Goal: Check status: Check status

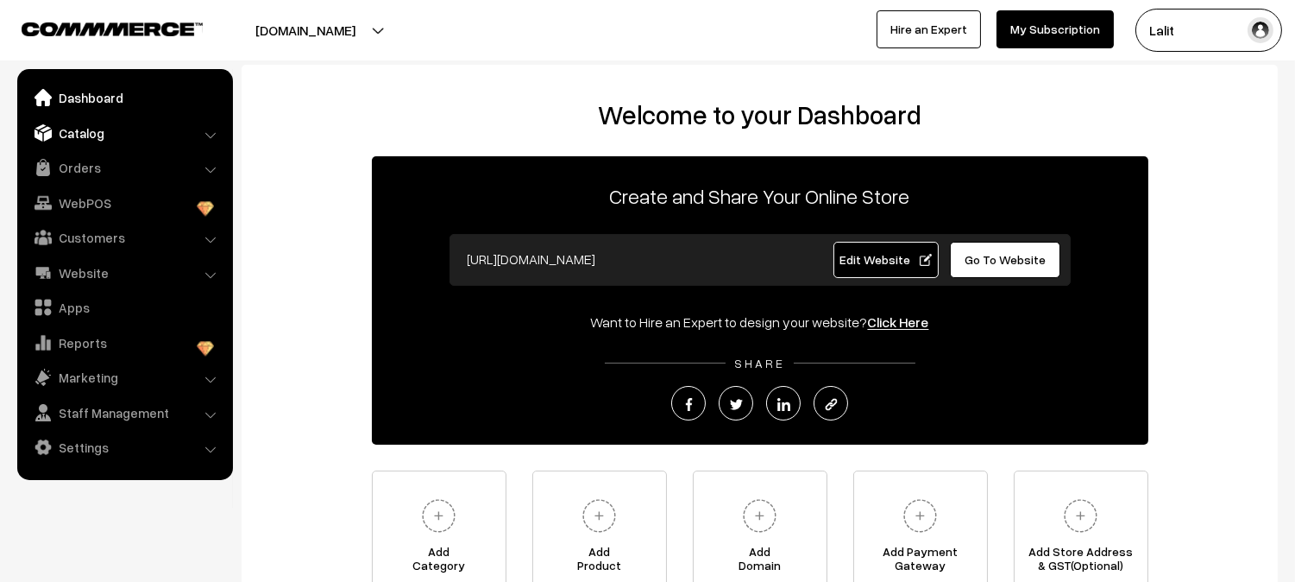
click at [138, 133] on link "Catalog" at bounding box center [124, 132] width 205 height 31
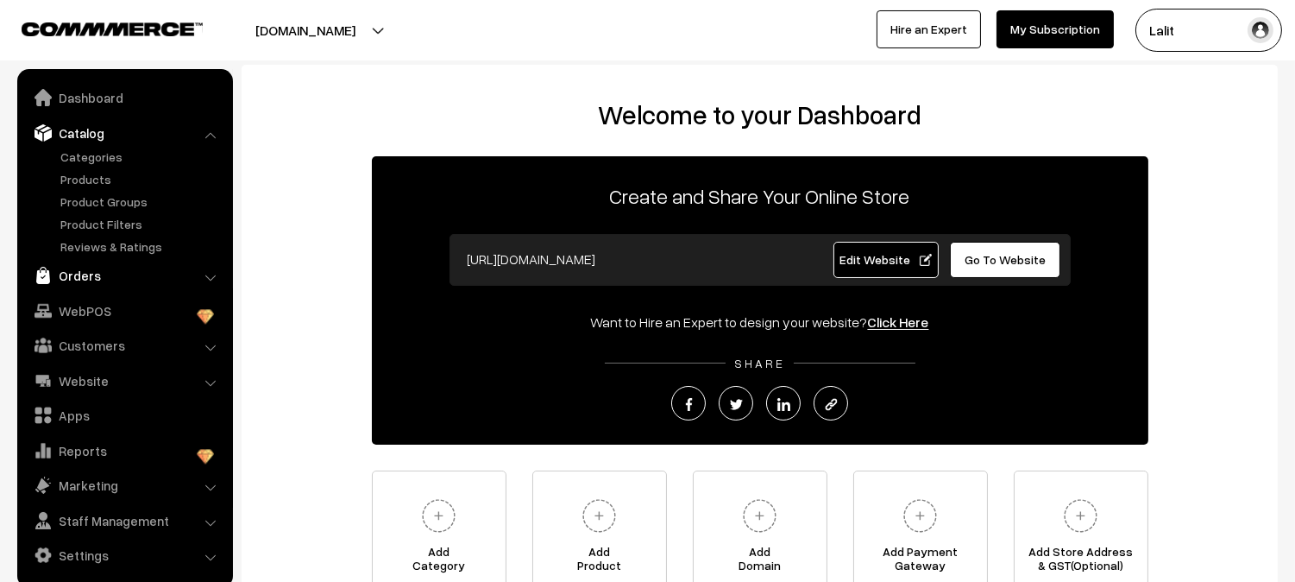
click at [87, 270] on link "Orders" at bounding box center [124, 275] width 205 height 31
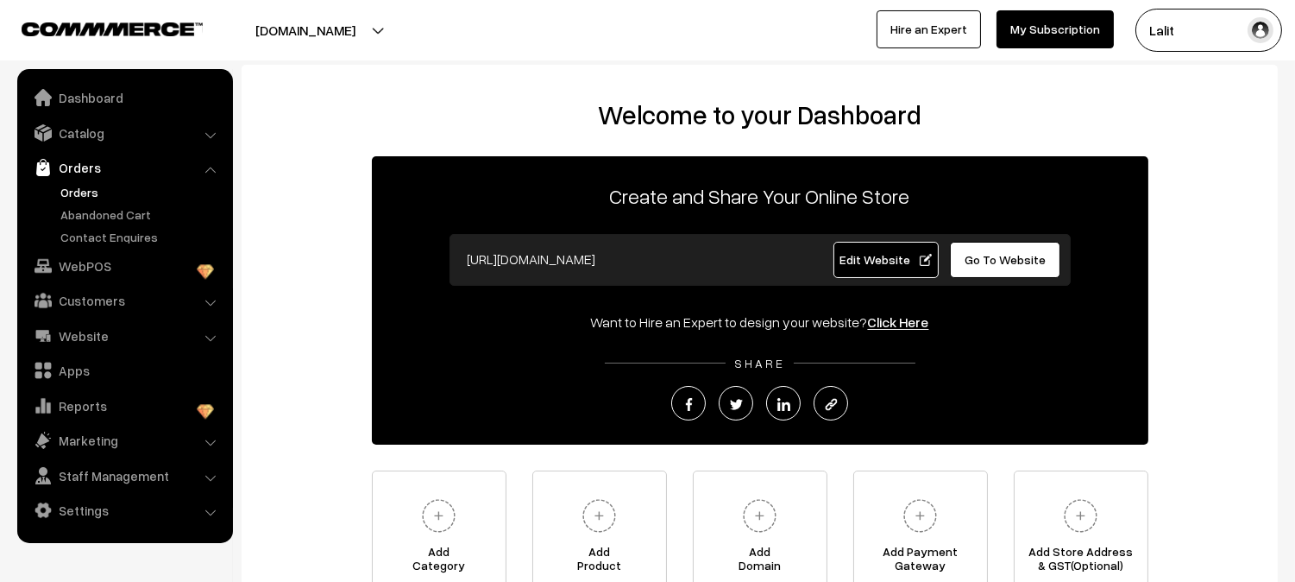
click at [101, 194] on link "Orders" at bounding box center [141, 192] width 171 height 18
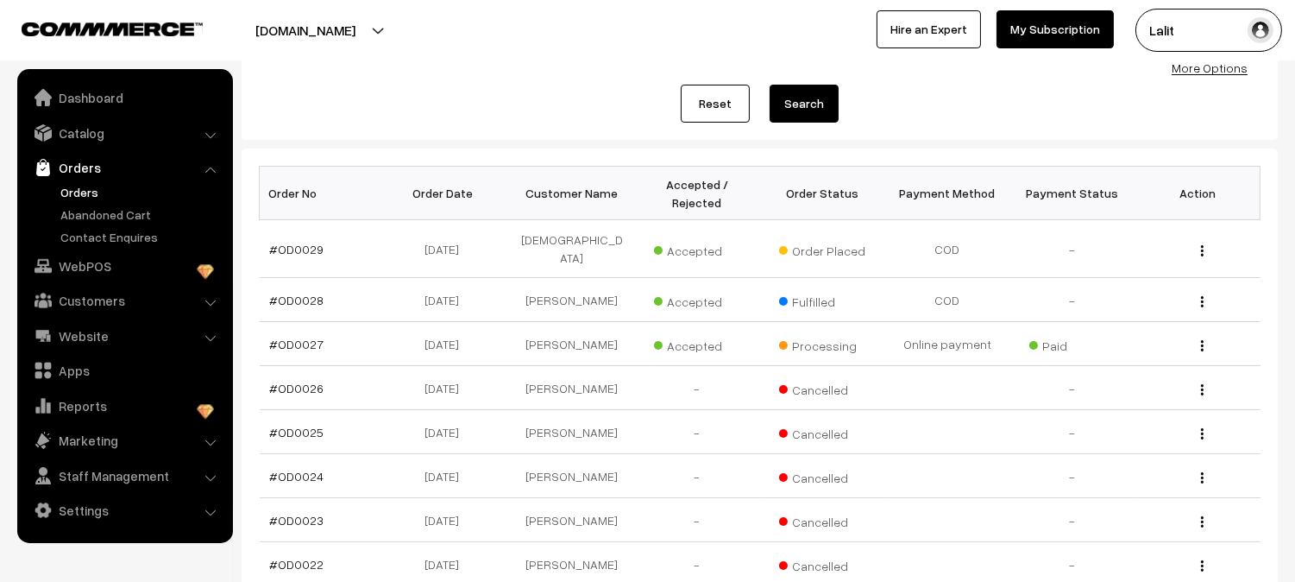
scroll to position [192, 0]
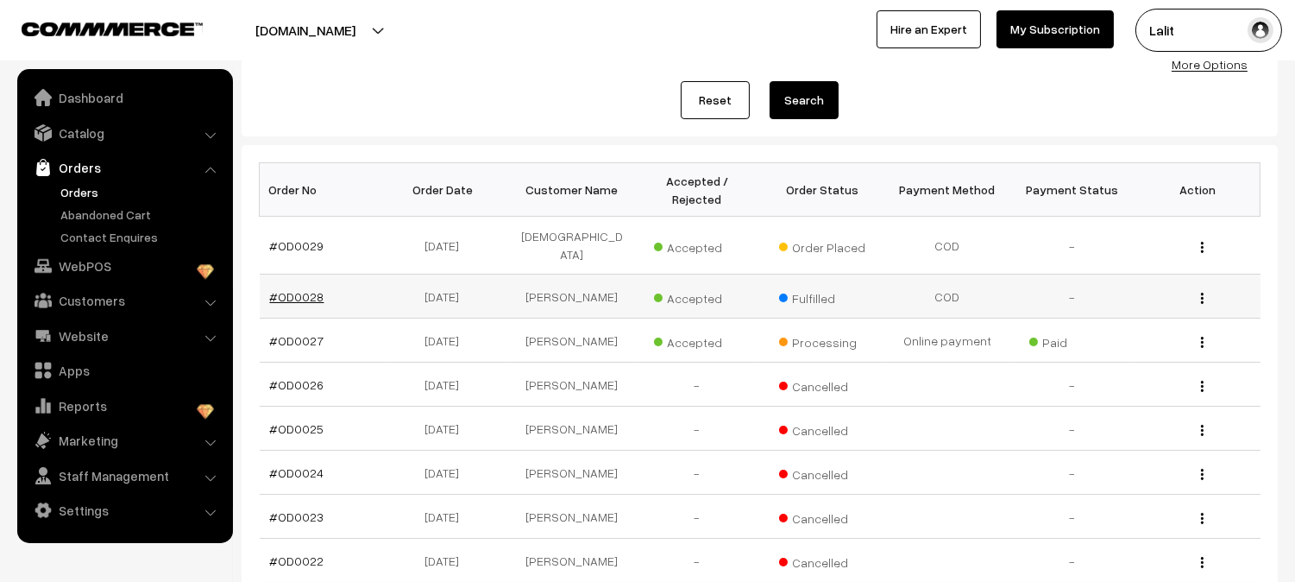
click at [309, 289] on link "#OD0028" at bounding box center [297, 296] width 54 height 15
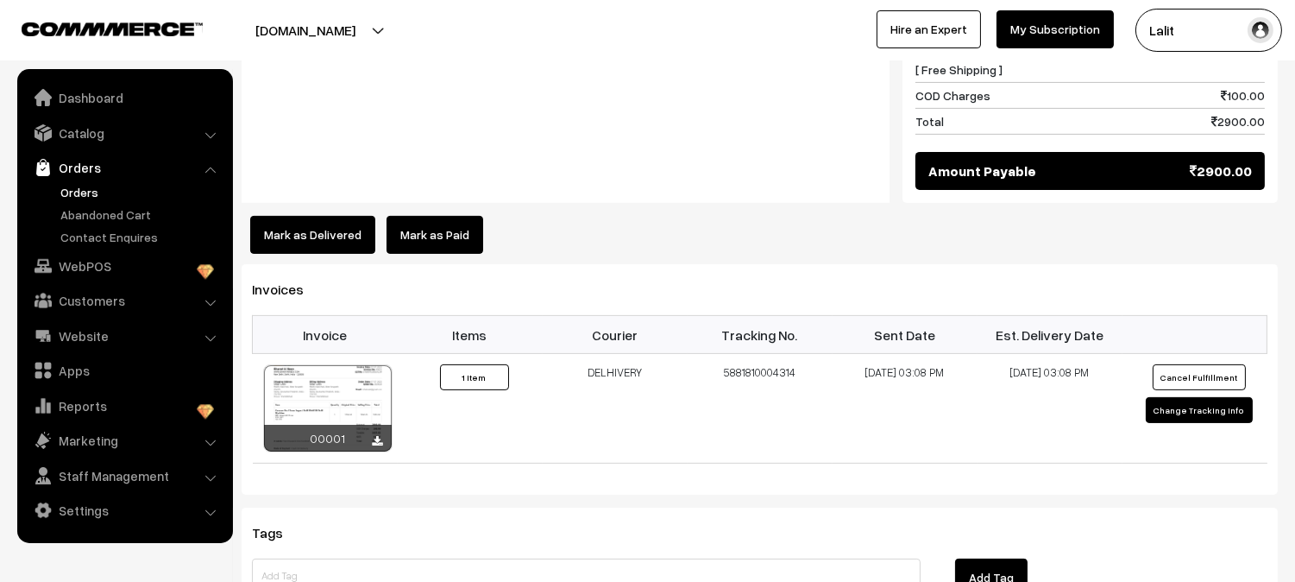
scroll to position [843, 0]
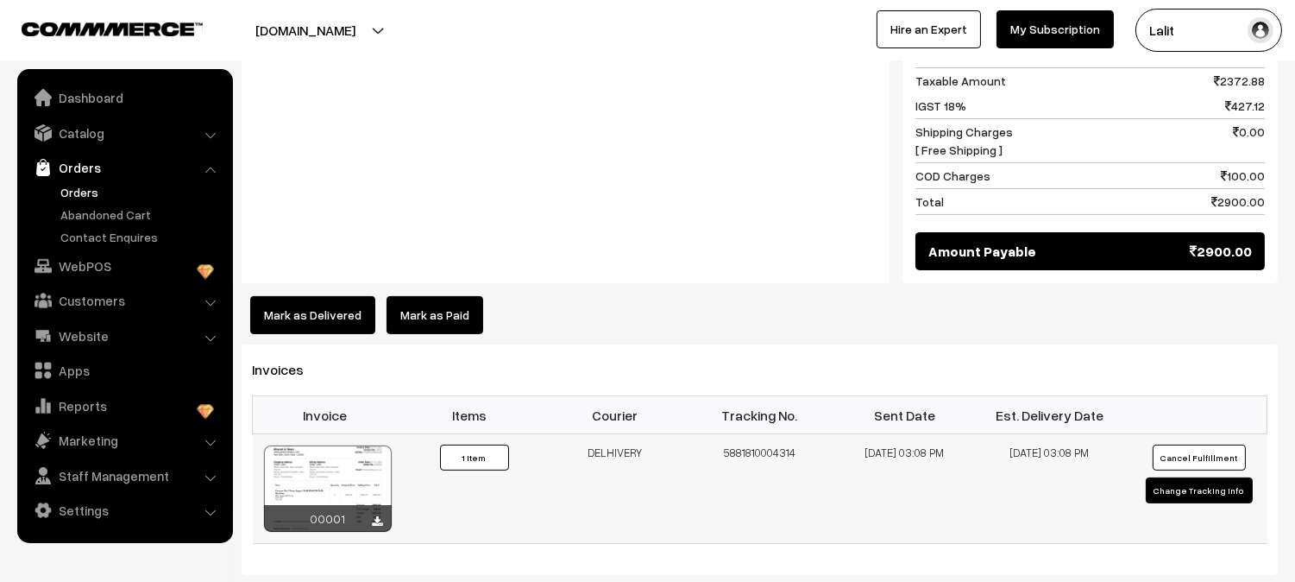
click at [340, 445] on div at bounding box center [328, 488] width 128 height 86
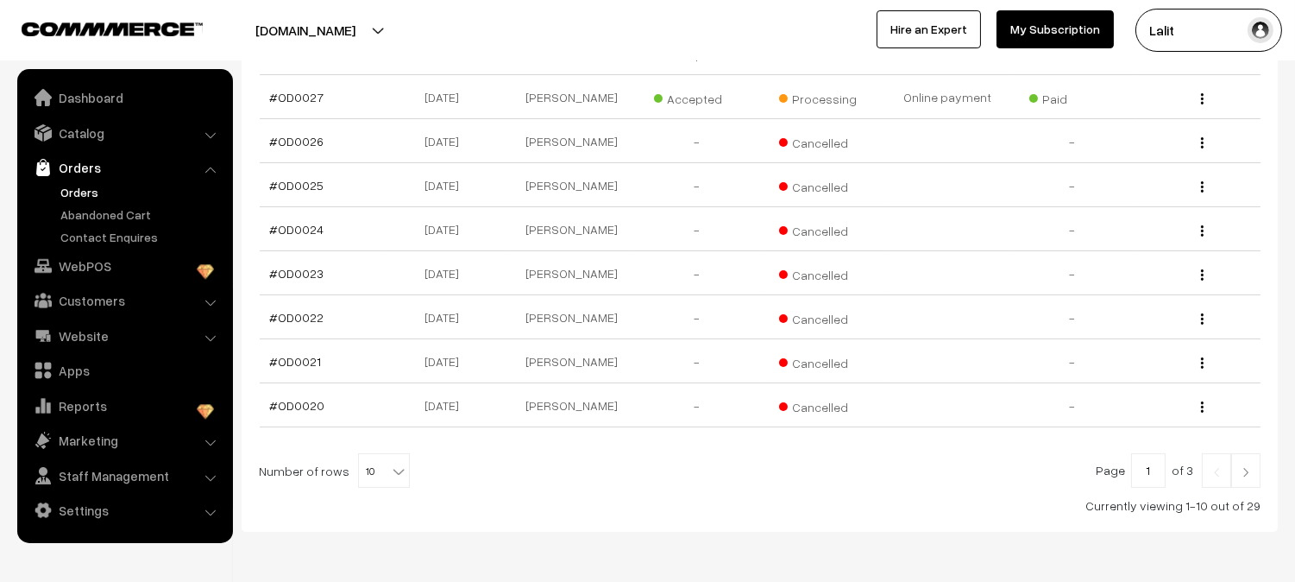
scroll to position [485, 0]
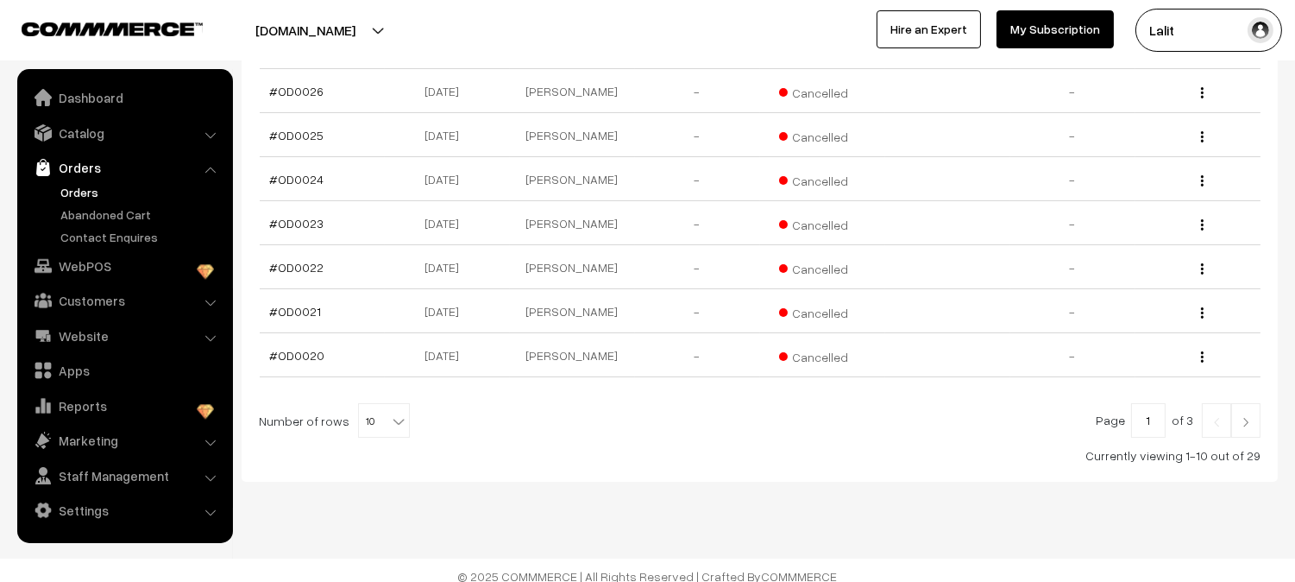
click at [1239, 417] on img at bounding box center [1246, 422] width 16 height 10
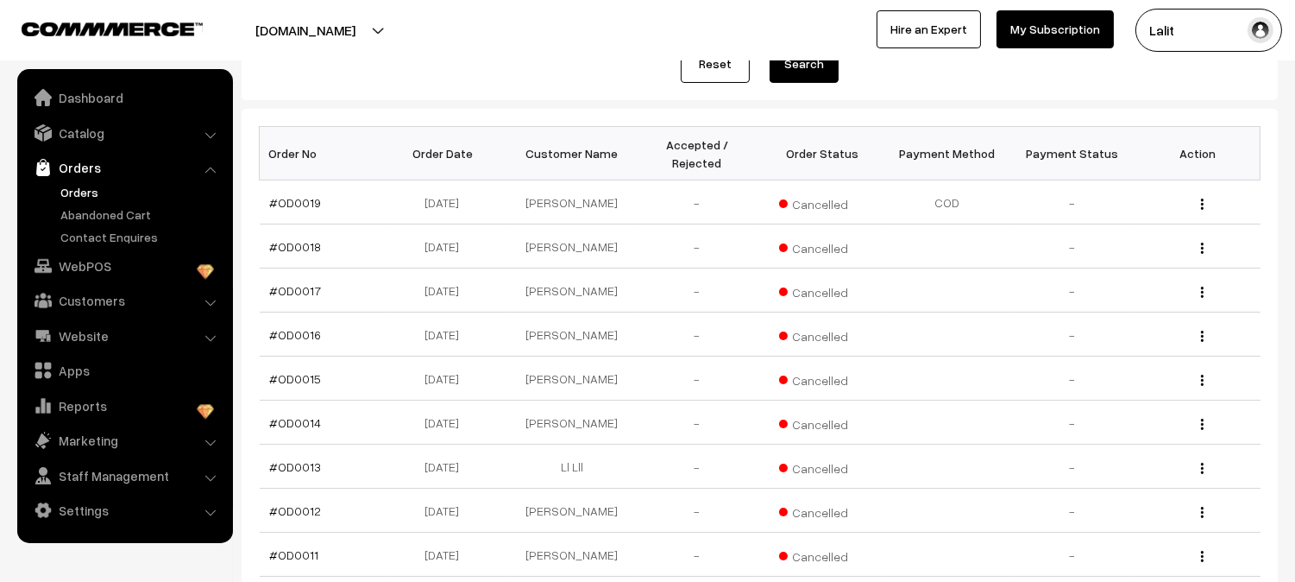
scroll to position [485, 0]
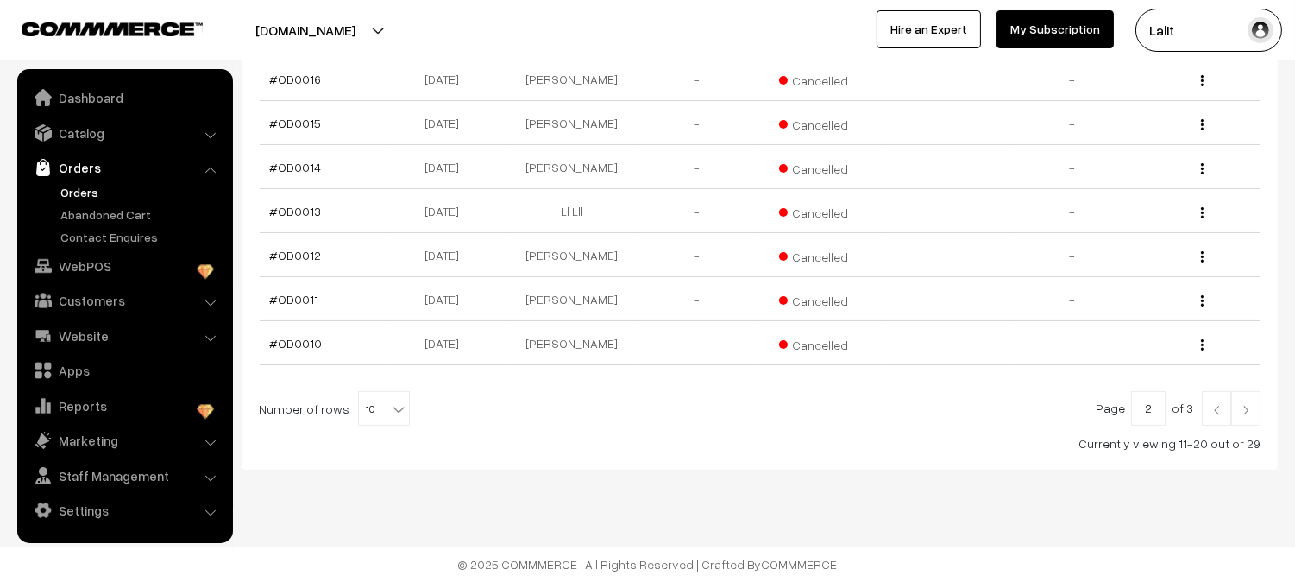
click at [1247, 409] on img at bounding box center [1246, 410] width 16 height 10
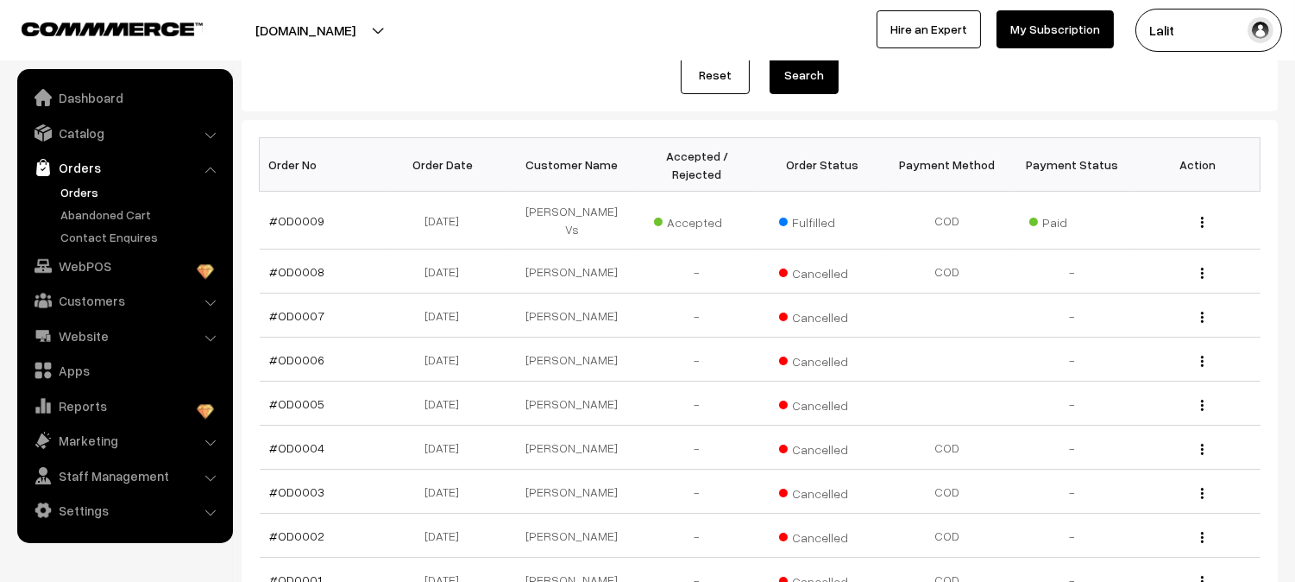
scroll to position [268, 0]
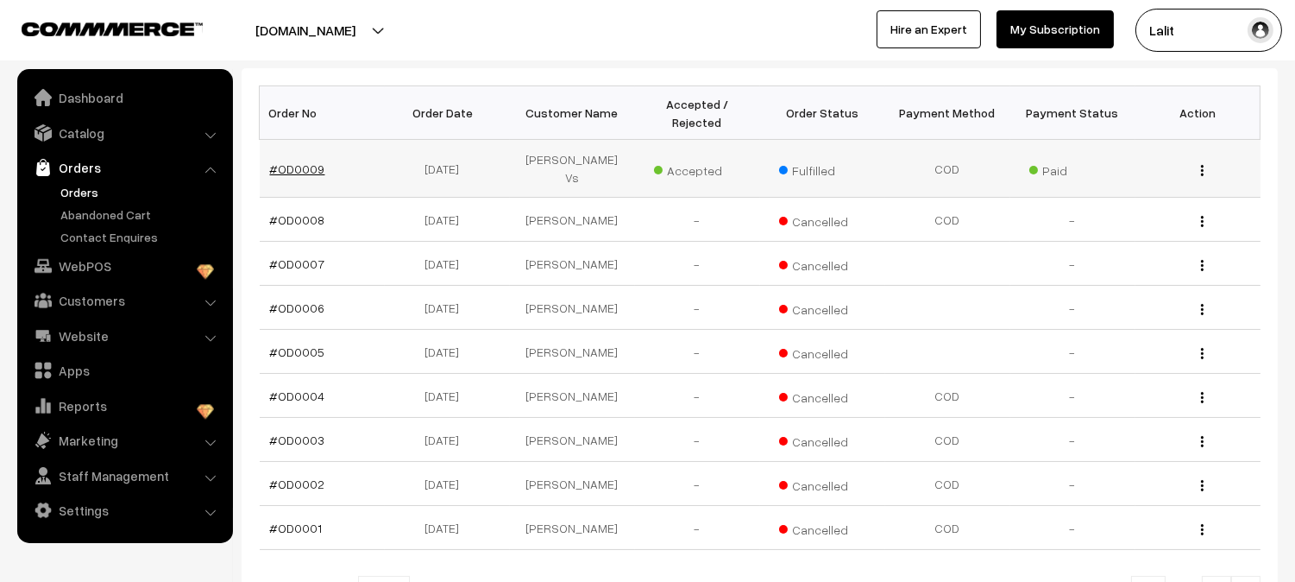
click at [294, 164] on link "#OD0009" at bounding box center [297, 168] width 55 height 15
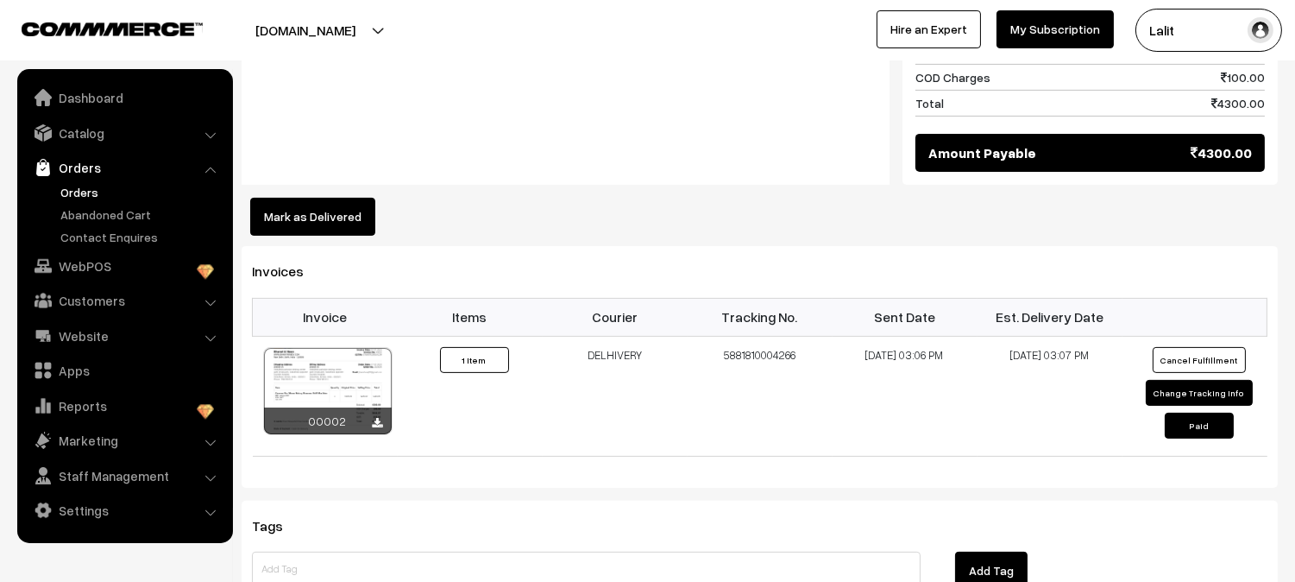
scroll to position [1035, 0]
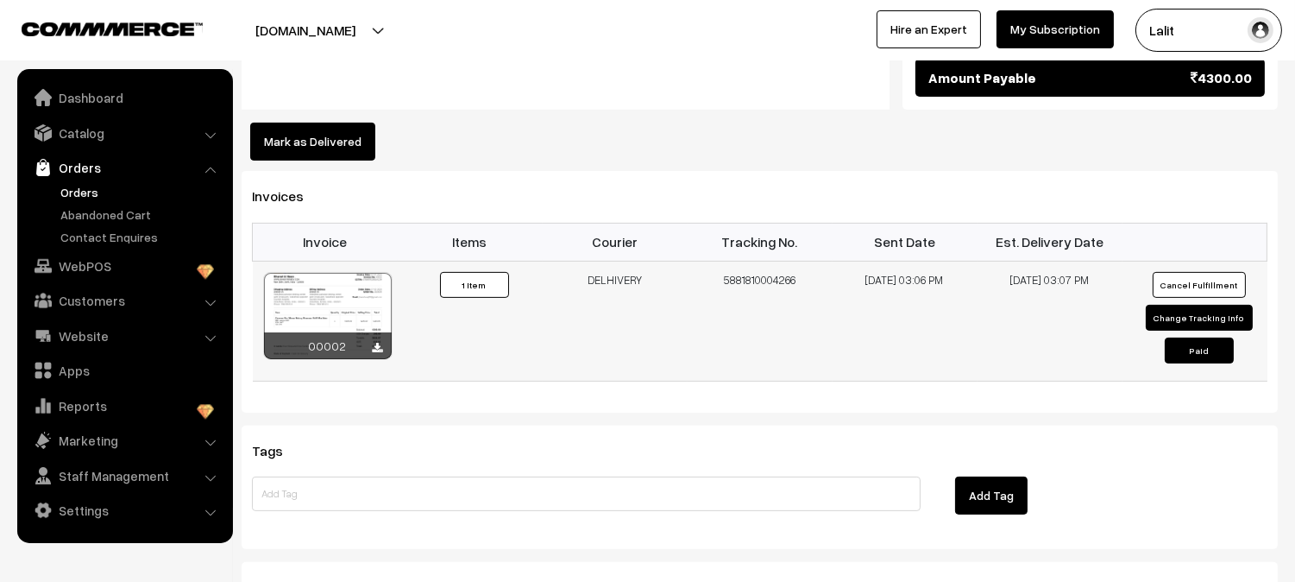
click at [282, 277] on div at bounding box center [328, 316] width 128 height 86
